Goal: Information Seeking & Learning: Learn about a topic

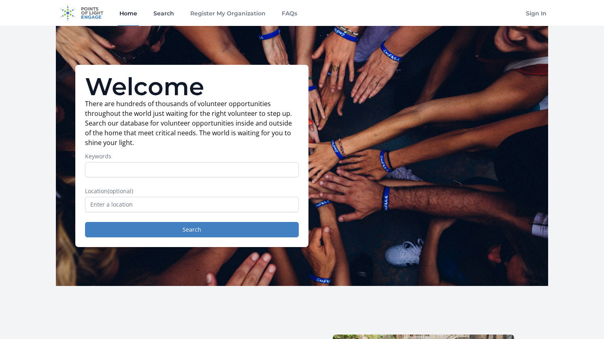
click at [163, 17] on link "Search" at bounding box center [164, 13] width 24 height 26
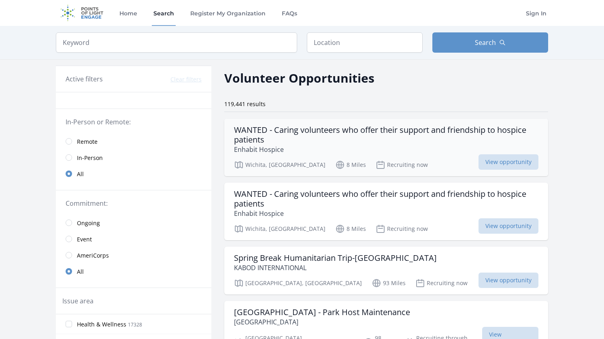
click at [342, 138] on h3 "WANTED - Caring volunteers who offer their support and friendship to hospice pa…" at bounding box center [386, 134] width 304 height 19
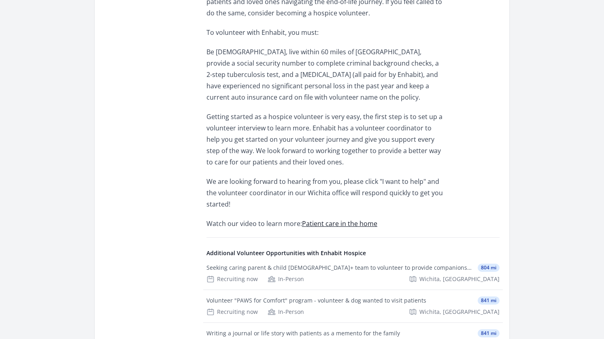
scroll to position [1334, 0]
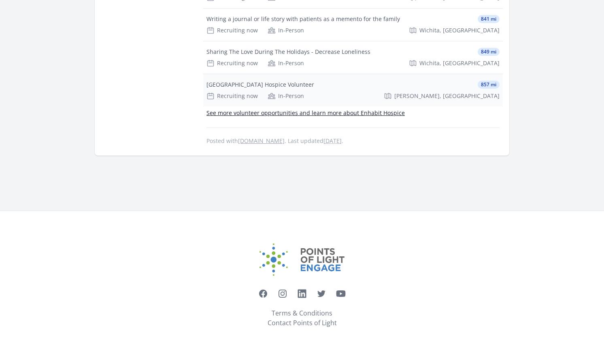
click at [346, 92] on div "Recruiting now In-Person Sedgwick, KS" at bounding box center [352, 96] width 293 height 8
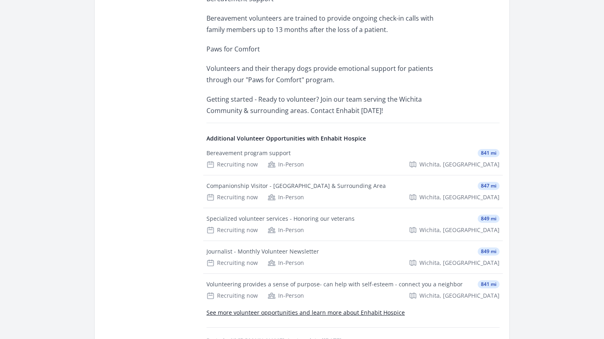
scroll to position [666, 0]
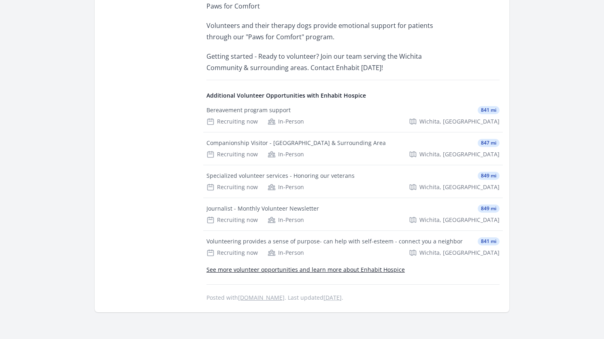
click at [291, 266] on link "See more volunteer opportunities and learn more about Enhabit Hospice" at bounding box center [305, 270] width 198 height 8
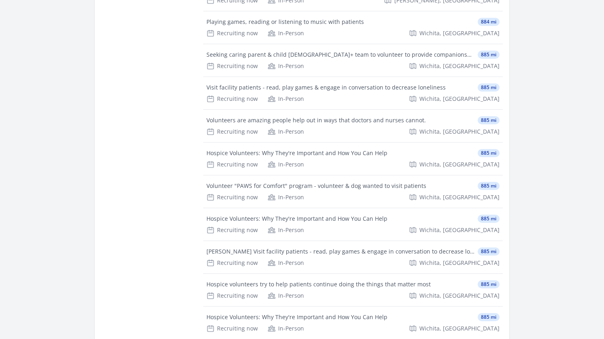
scroll to position [20501, 0]
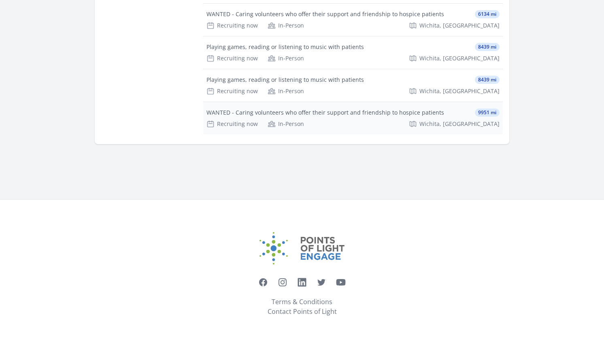
click at [329, 117] on div "WANTED - Caring volunteers who offer their support and friendship to hospice pa…" at bounding box center [353, 118] width 300 height 32
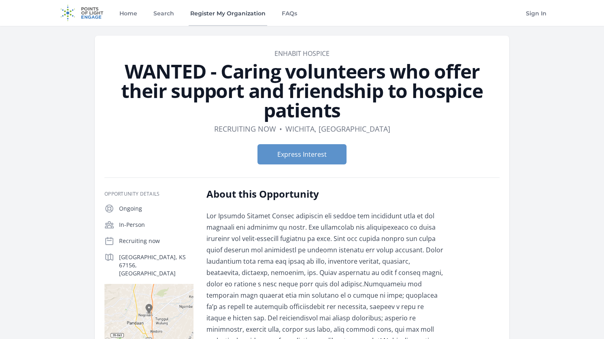
click at [234, 17] on link "Register My Organization" at bounding box center [228, 13] width 79 height 26
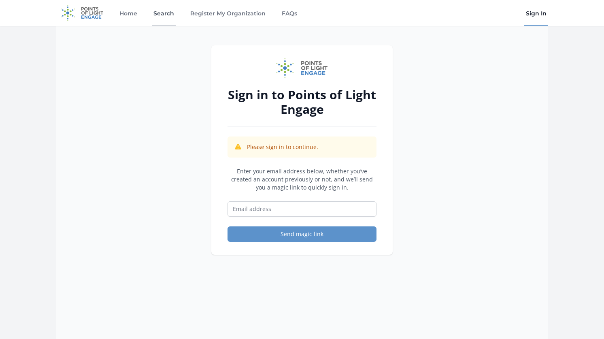
click at [170, 17] on link "Search" at bounding box center [164, 13] width 24 height 26
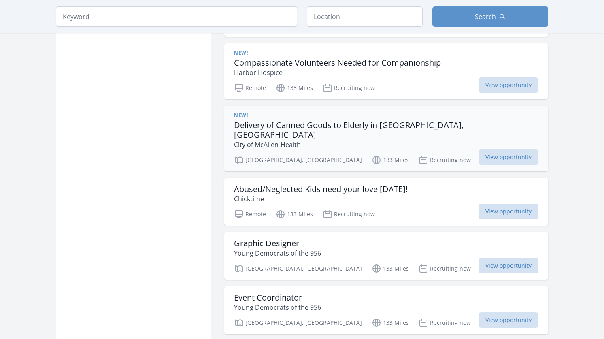
scroll to position [1145, 0]
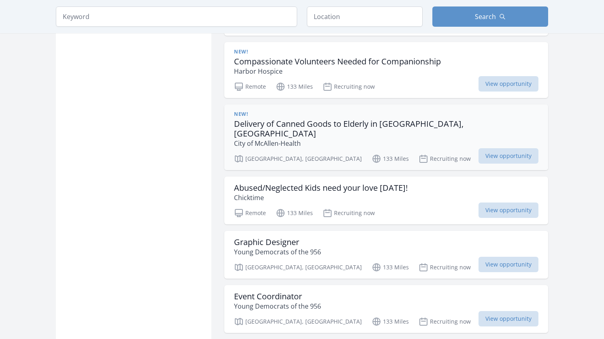
click at [305, 119] on h3 "Delivery of Canned Goods to Elderly in McAllen, TX" at bounding box center [386, 128] width 304 height 19
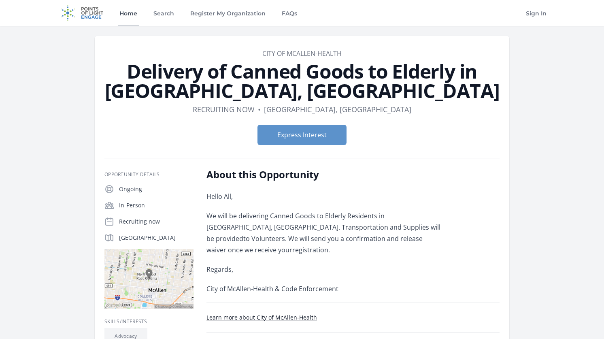
click at [121, 4] on link "Home" at bounding box center [128, 13] width 21 height 26
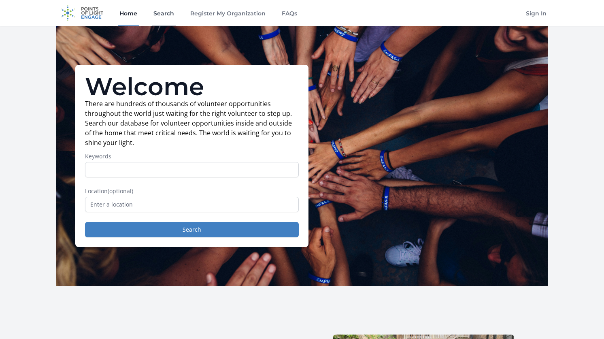
click at [166, 10] on link "Search" at bounding box center [164, 13] width 24 height 26
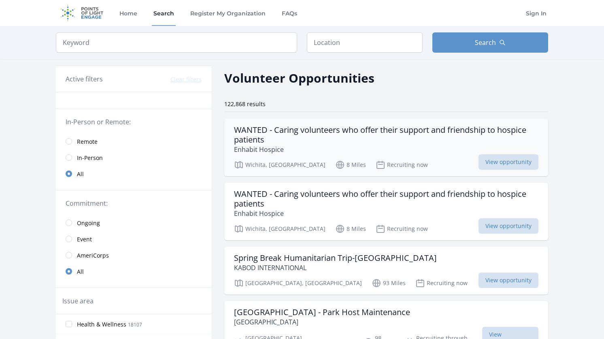
click at [263, 127] on h3 "WANTED - Caring volunteers who offer their support and friendship to hospice pa…" at bounding box center [386, 134] width 304 height 19
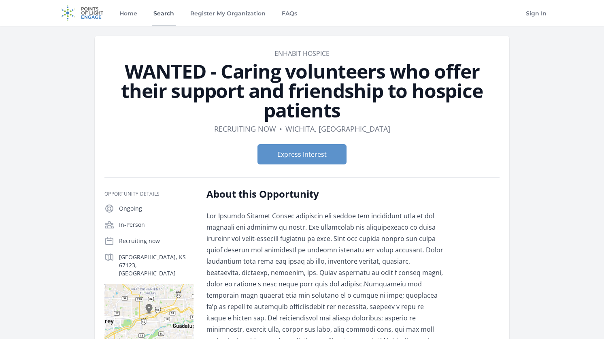
click at [166, 11] on link "Search" at bounding box center [164, 13] width 24 height 26
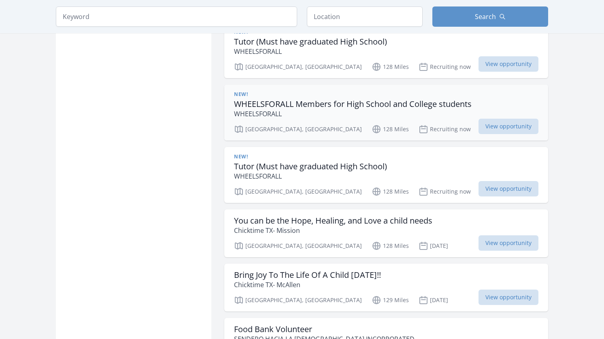
scroll to position [695, 0]
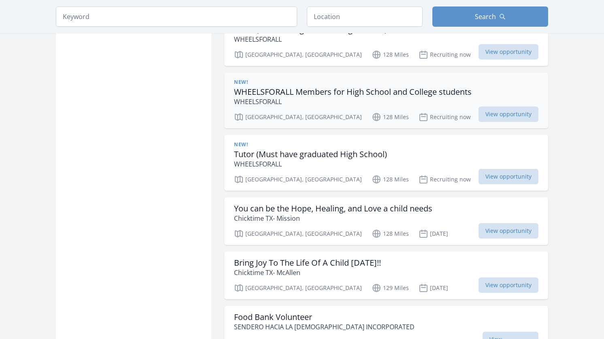
click at [308, 89] on h3 "WHEELSFORALL Members for High School and College students" at bounding box center [353, 92] width 238 height 10
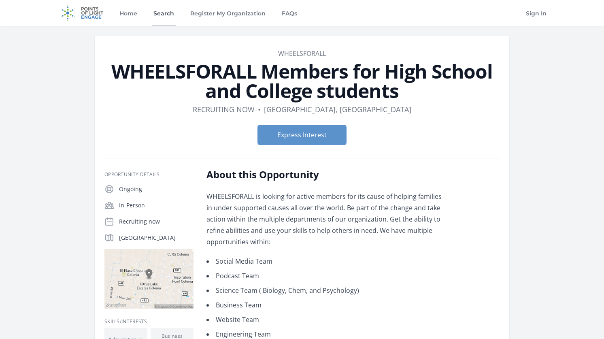
click at [164, 13] on link "Search" at bounding box center [164, 13] width 24 height 26
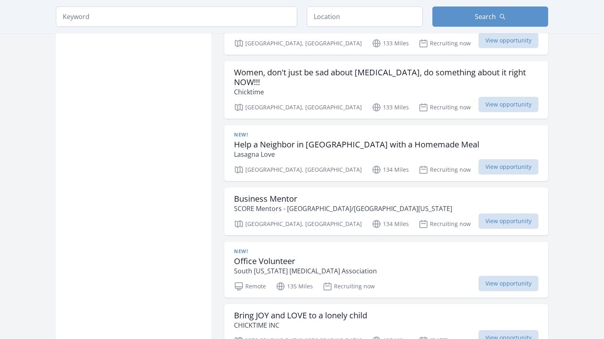
scroll to position [1569, 0]
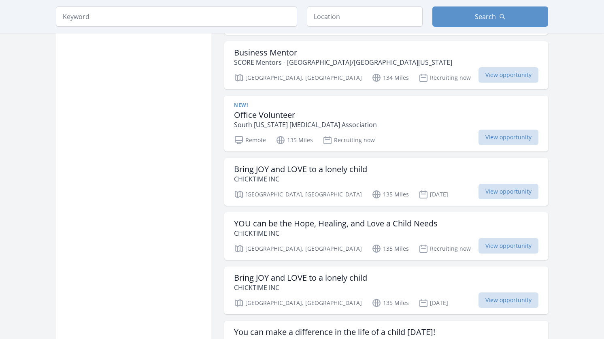
click at [308, 174] on p "CHICKTIME INC" at bounding box center [300, 179] width 133 height 10
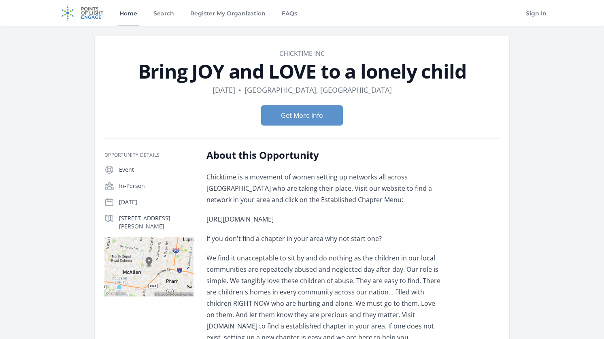
click at [121, 16] on link "Home" at bounding box center [128, 13] width 21 height 26
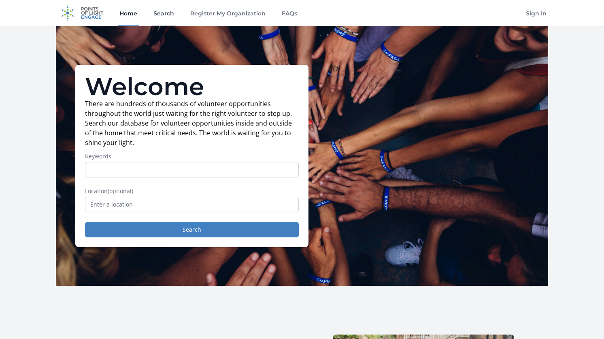
click at [160, 17] on link "Search" at bounding box center [164, 13] width 24 height 26
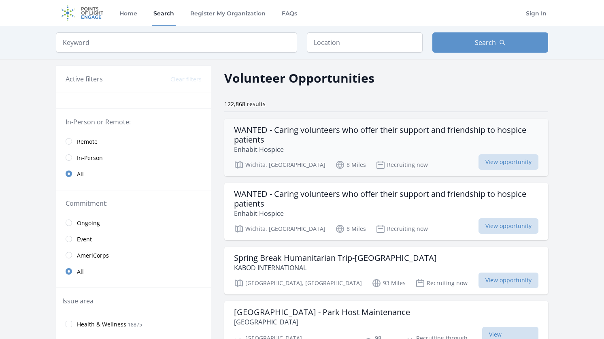
click at [376, 160] on p "Recruiting now" at bounding box center [402, 165] width 52 height 10
